Goal: Check status

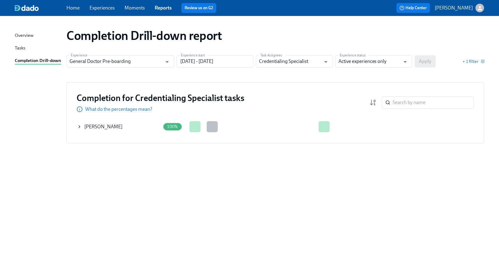
click at [80, 126] on icon at bounding box center [79, 126] width 5 height 5
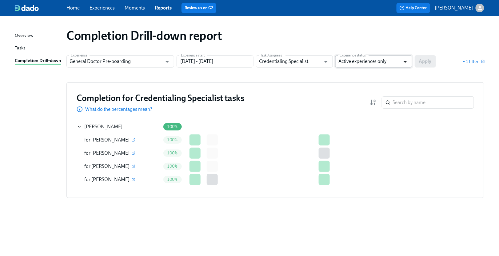
click at [405, 62] on icon "Open" at bounding box center [404, 62] width 3 height 2
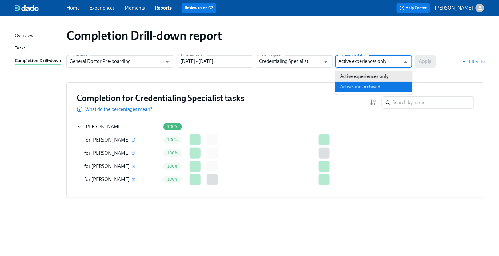
click at [369, 85] on li "Active and archived" at bounding box center [373, 87] width 77 height 10
type input "Active and archived"
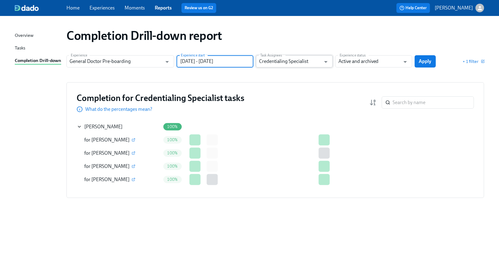
drag, startPoint x: 211, startPoint y: 61, endPoint x: 256, endPoint y: 61, distance: 44.6
click at [256, 61] on div "Experience General Doctor Pre-boarding Experience Experience start 05/28/2024 -…" at bounding box center [274, 61] width 417 height 12
drag, startPoint x: 240, startPoint y: 63, endPoint x: 213, endPoint y: 61, distance: 27.1
click at [213, 61] on input "05/28/2024 - 04/30/2025" at bounding box center [214, 61] width 77 height 12
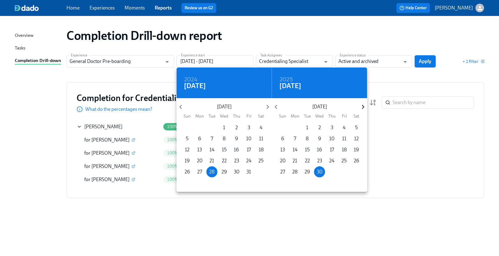
click at [364, 108] on icon "button" at bounding box center [363, 107] width 8 height 8
click at [363, 108] on icon "button" at bounding box center [362, 107] width 2 height 4
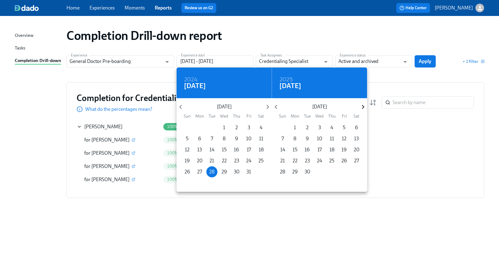
click at [363, 108] on icon "button" at bounding box center [362, 107] width 2 height 4
click at [320, 171] on p "31" at bounding box center [319, 172] width 5 height 7
type input "[DATE] - [DATE]"
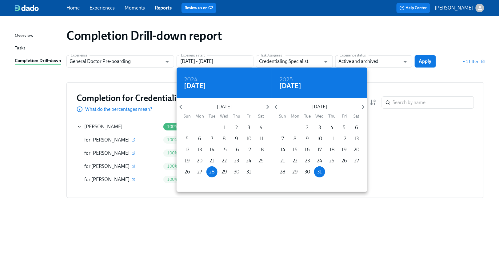
click at [422, 62] on div at bounding box center [249, 128] width 499 height 256
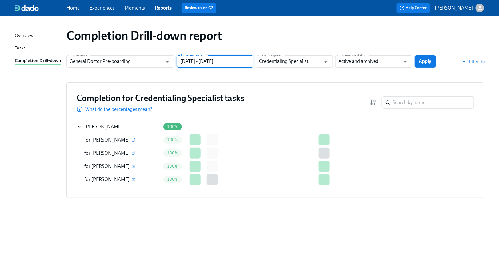
click at [422, 62] on span "Apply" at bounding box center [425, 61] width 13 height 6
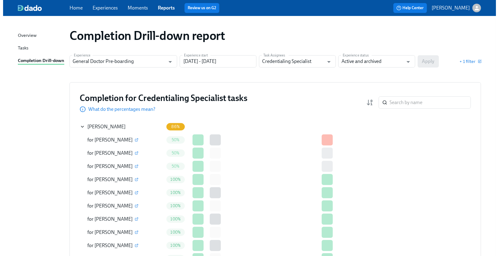
scroll to position [41, 0]
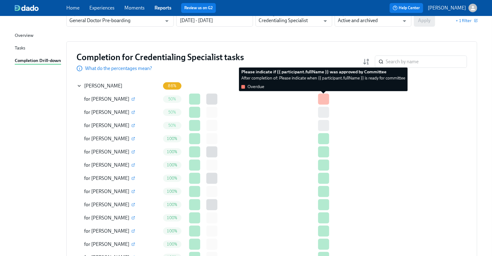
click at [325, 98] on div at bounding box center [323, 99] width 11 height 11
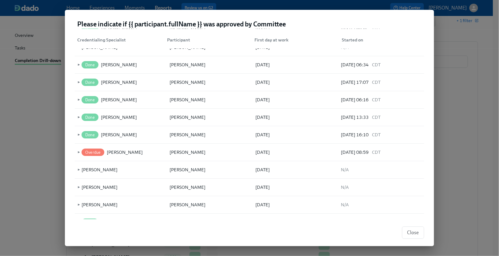
scroll to position [1398, 0]
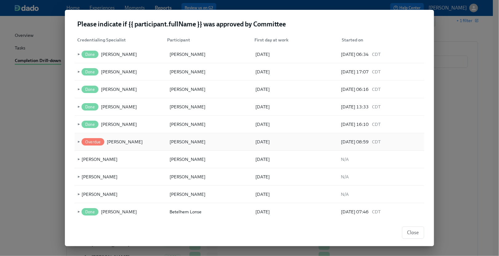
click at [85, 144] on span "Overdue" at bounding box center [92, 142] width 23 height 5
click at [77, 145] on span "►" at bounding box center [78, 142] width 4 height 7
click at [90, 162] on span "Pending" at bounding box center [93, 159] width 22 height 5
click at [122, 163] on span "Confirm {{ participant.fullName }} was approved by committee" at bounding box center [178, 159] width 131 height 7
click at [96, 162] on span "Pending" at bounding box center [93, 159] width 22 height 5
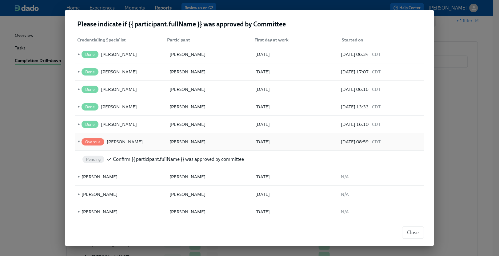
click at [96, 144] on span "Overdue" at bounding box center [92, 142] width 23 height 5
click at [93, 162] on span "Pending" at bounding box center [93, 159] width 22 height 5
click at [191, 146] on div "[PERSON_NAME]" at bounding box center [187, 141] width 38 height 7
click at [138, 146] on div "[PERSON_NAME]" at bounding box center [125, 141] width 36 height 7
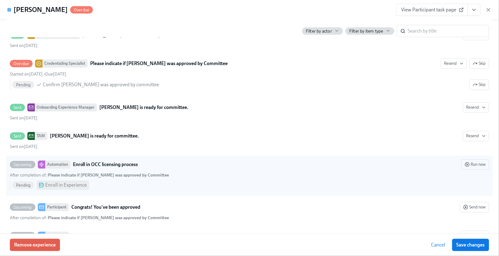
scroll to position [2146, 0]
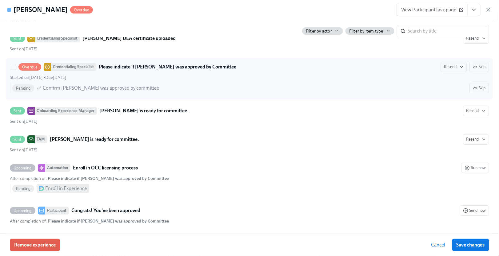
click at [472, 69] on icon "button" at bounding box center [474, 67] width 5 height 5
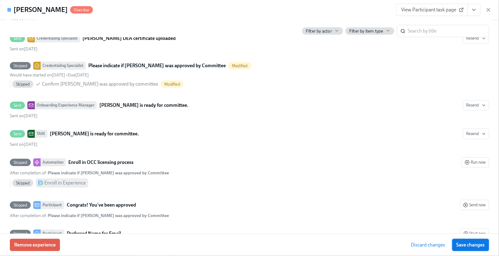
click at [473, 250] on button "Save changes" at bounding box center [470, 245] width 37 height 12
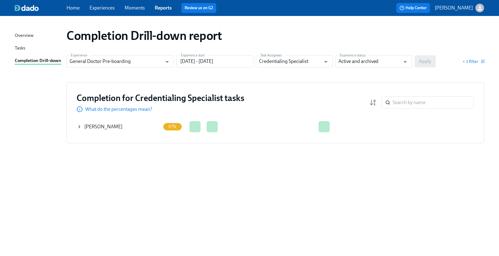
click at [79, 127] on icon at bounding box center [79, 126] width 5 height 5
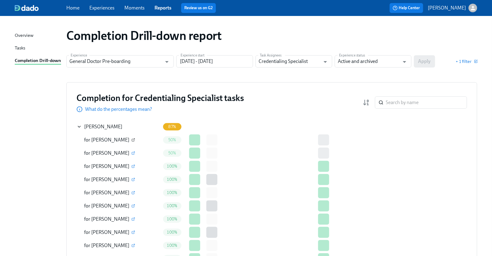
click at [132, 140] on icon "button" at bounding box center [134, 140] width 4 height 4
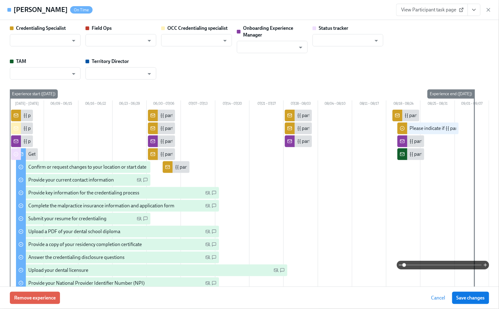
type input "[PERSON_NAME]"
type input "Daniel Kinslow"
type input "[PERSON_NAME]"
type input "Status Tracker"
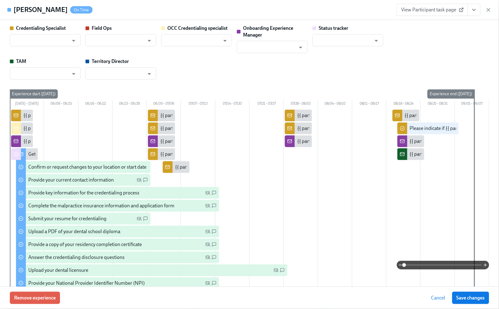
type input "Angelina Waugaman"
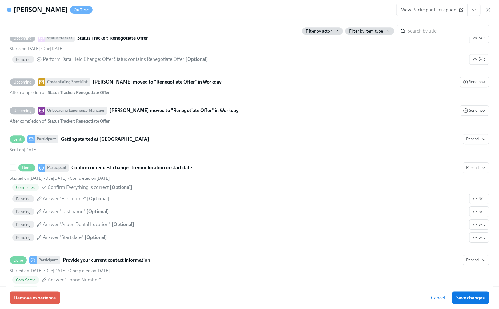
scroll to position [533, 0]
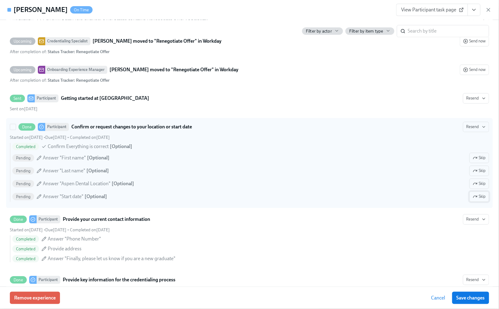
click at [477, 200] on span "Skip" at bounding box center [478, 197] width 13 height 6
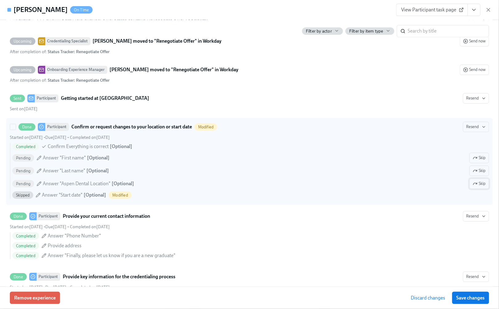
click at [476, 187] on span "Skip" at bounding box center [478, 184] width 13 height 6
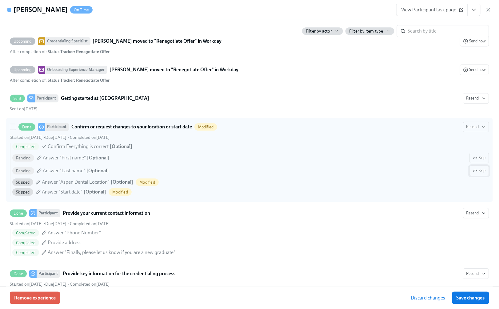
click at [474, 174] on span "Skip" at bounding box center [478, 171] width 13 height 6
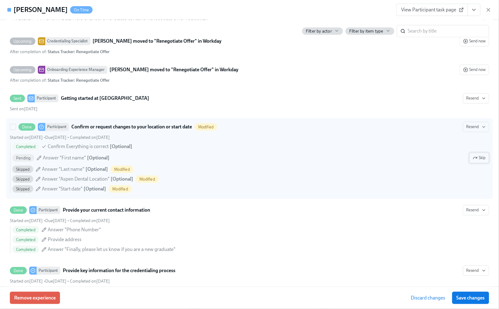
click at [474, 161] on span "Skip" at bounding box center [478, 158] width 13 height 6
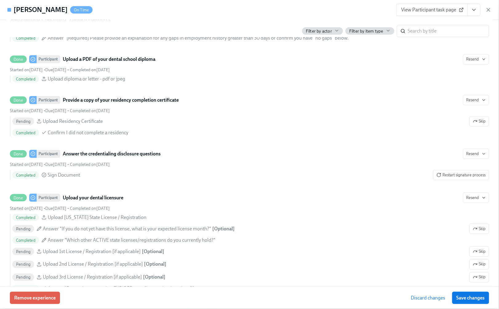
scroll to position [902, 0]
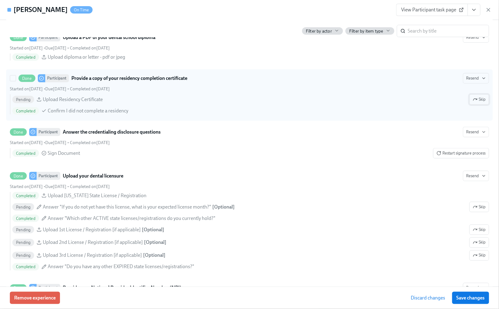
click at [476, 103] on span "Skip" at bounding box center [478, 100] width 13 height 6
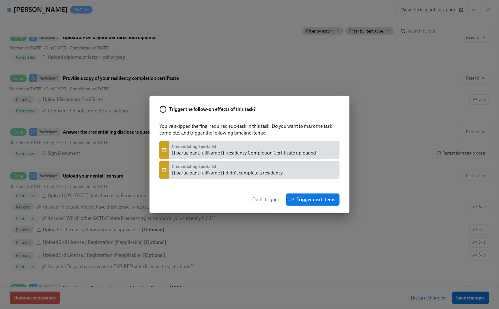
click at [266, 199] on span "Don't trigger" at bounding box center [265, 200] width 27 height 6
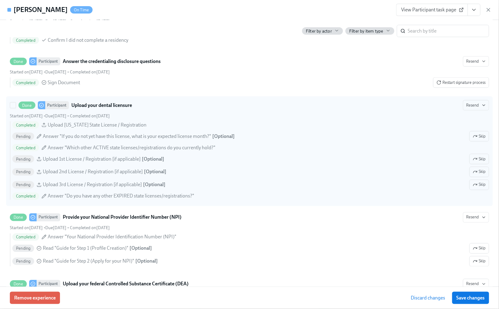
scroll to position [984, 0]
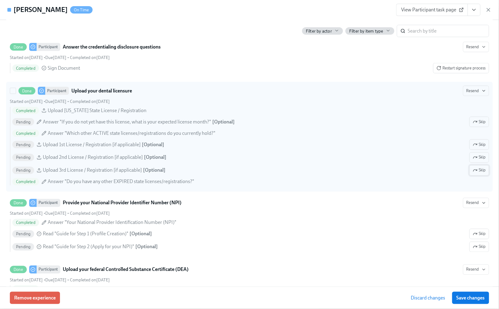
click at [473, 174] on span "Skip" at bounding box center [478, 171] width 13 height 6
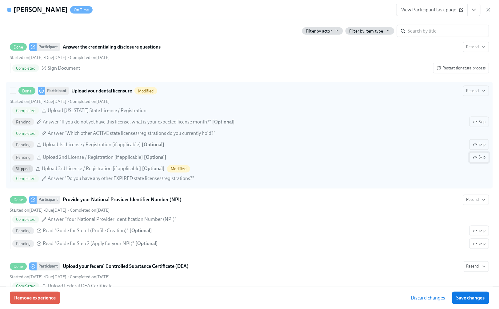
click at [472, 160] on icon "button" at bounding box center [474, 157] width 5 height 5
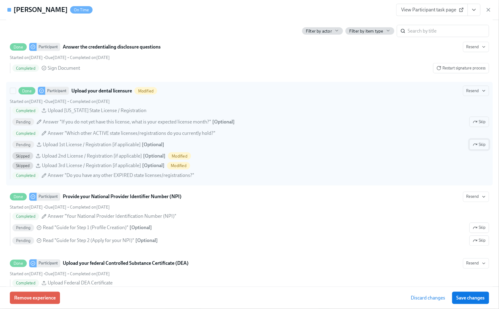
click at [476, 145] on icon "button" at bounding box center [476, 144] width 1 height 1
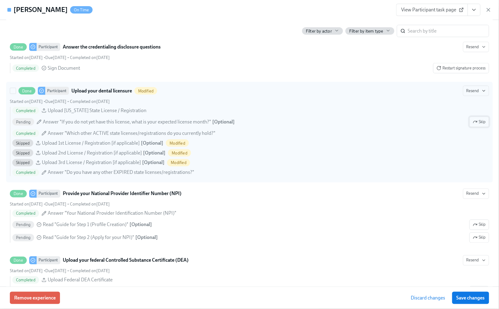
click at [472, 124] on icon "button" at bounding box center [474, 122] width 5 height 5
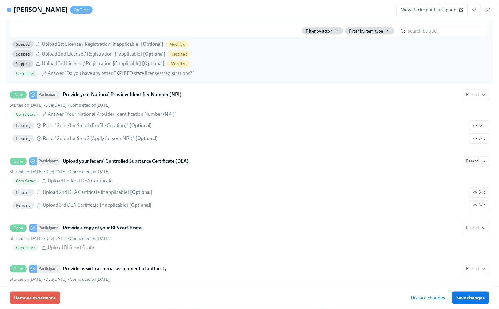
scroll to position [1107, 0]
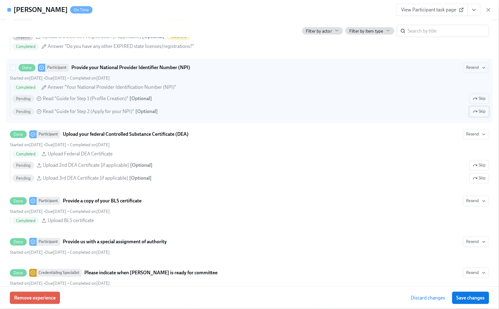
click at [472, 115] on span "Skip" at bounding box center [478, 112] width 13 height 6
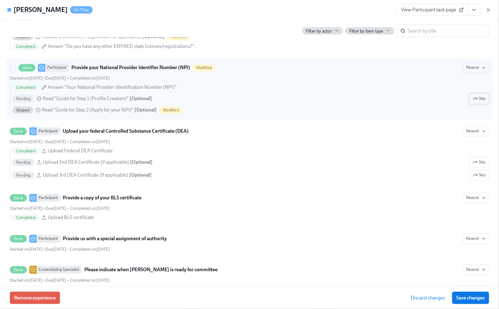
click at [476, 102] on span "Skip" at bounding box center [478, 99] width 13 height 6
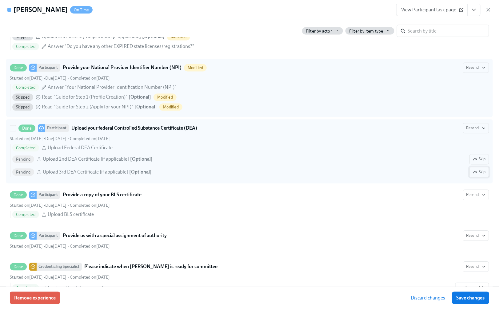
click at [475, 178] on button "Skip" at bounding box center [479, 172] width 20 height 10
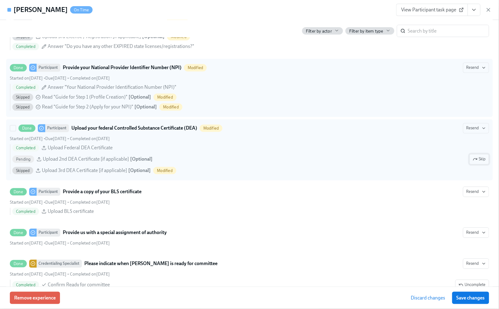
click at [475, 163] on span "Skip" at bounding box center [478, 159] width 13 height 6
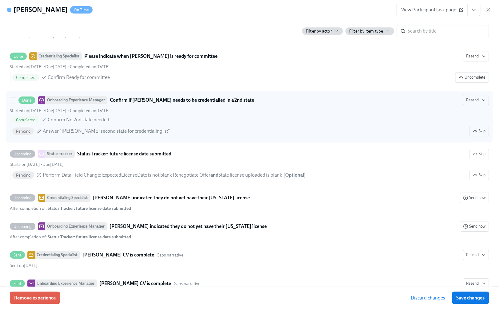
scroll to position [1353, 0]
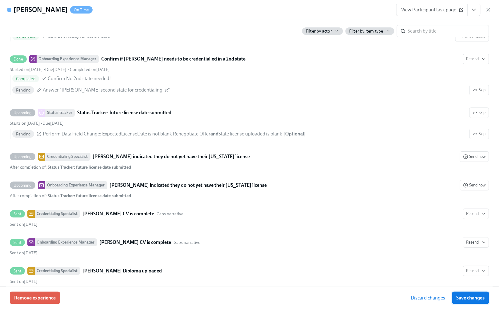
click at [479, 256] on button "Save changes" at bounding box center [470, 298] width 37 height 12
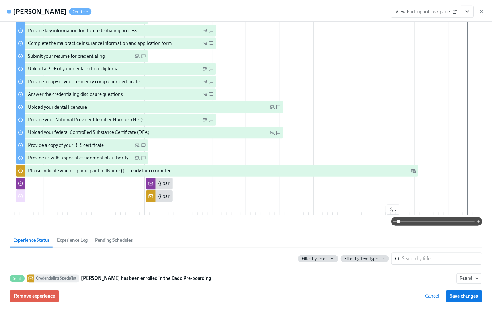
scroll to position [0, 0]
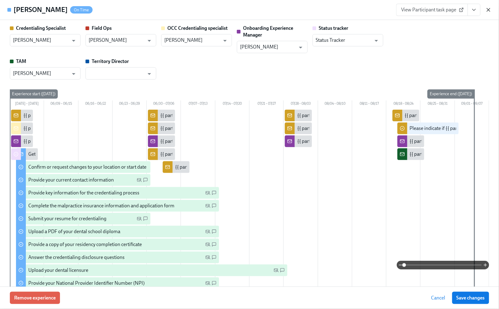
click at [487, 9] on icon "button" at bounding box center [488, 9] width 3 height 3
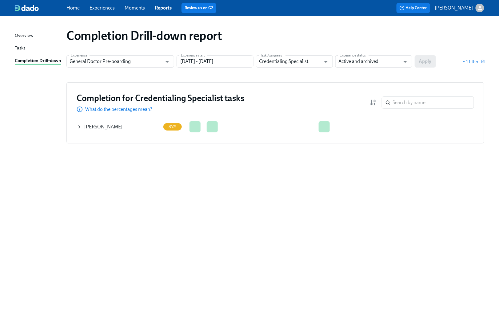
click at [78, 126] on icon at bounding box center [79, 126] width 5 height 5
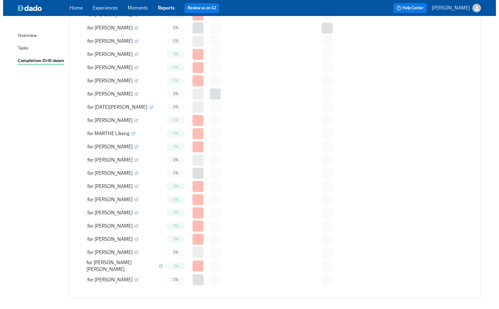
scroll to position [1351, 0]
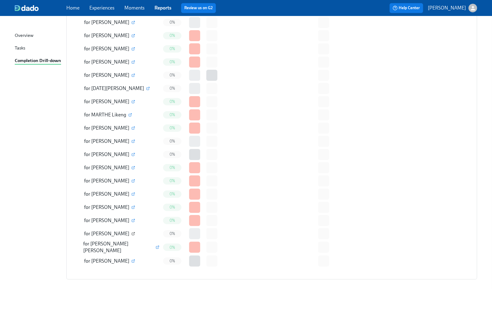
click at [132, 232] on icon "button" at bounding box center [134, 234] width 4 height 4
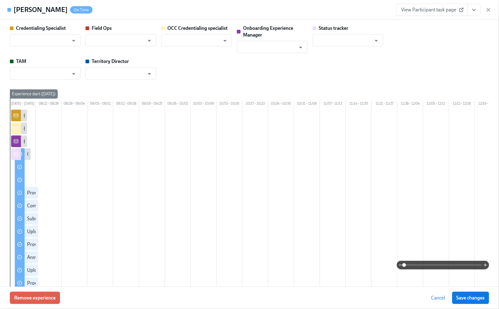
type input "[PERSON_NAME]"
type input "Status Tracker"
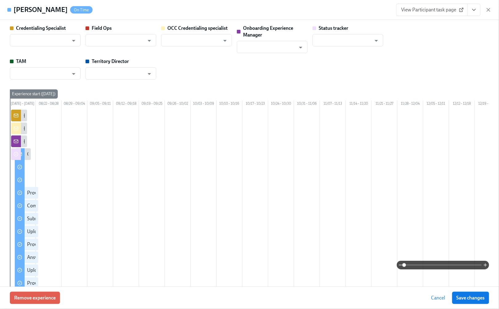
type input "[PERSON_NAME]"
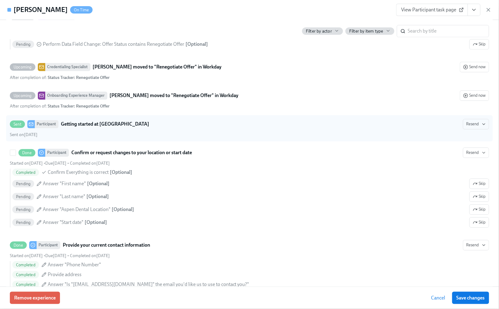
scroll to position [533, 0]
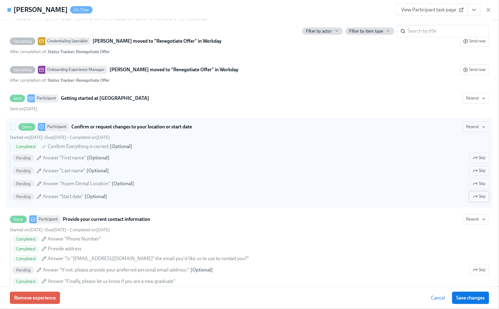
click at [476, 200] on span "Skip" at bounding box center [478, 197] width 13 height 6
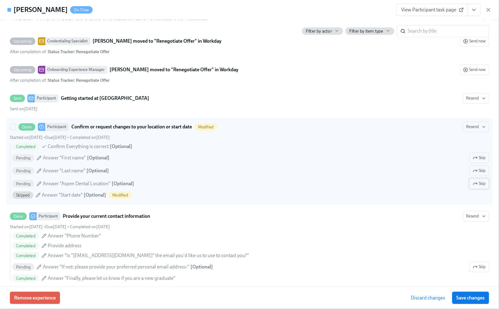
click at [478, 187] on span "Skip" at bounding box center [478, 184] width 13 height 6
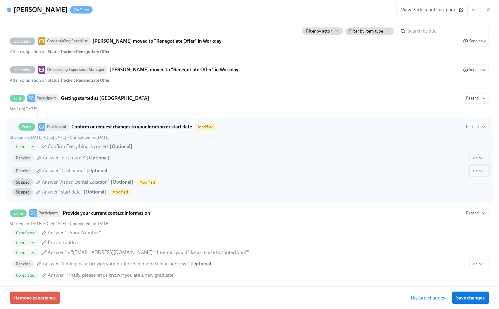
click at [476, 174] on span "Skip" at bounding box center [478, 171] width 13 height 6
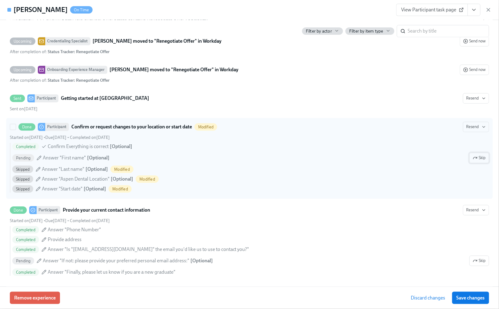
click at [474, 161] on span "Skip" at bounding box center [478, 158] width 13 height 6
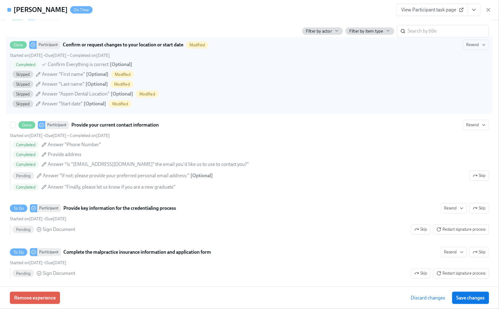
scroll to position [656, 0]
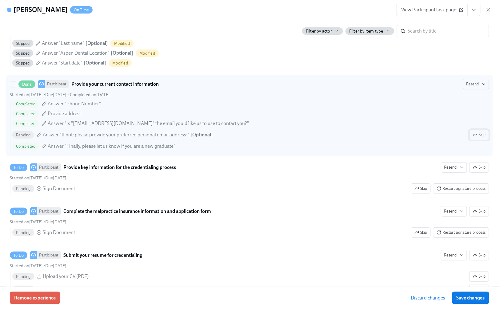
click at [476, 138] on span "Skip" at bounding box center [478, 135] width 13 height 6
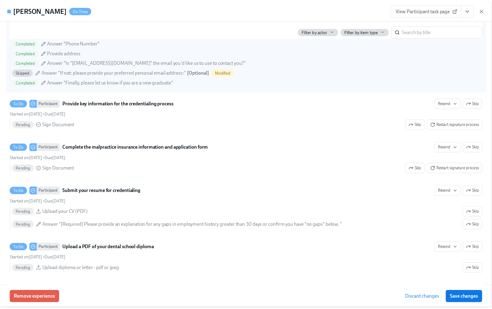
scroll to position [738, 0]
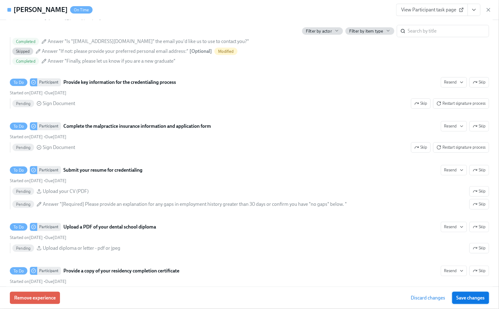
click at [468, 299] on span "Save changes" at bounding box center [470, 298] width 28 height 6
click at [477, 300] on span "Save changes" at bounding box center [470, 298] width 28 height 6
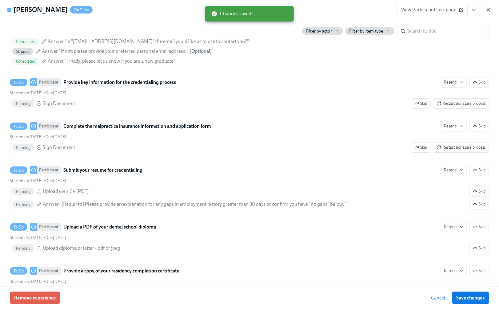
click at [488, 9] on icon "button" at bounding box center [488, 10] width 6 height 6
